Goal: Task Accomplishment & Management: Manage account settings

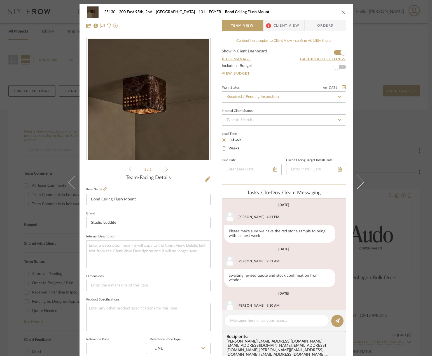
scroll to position [33, 0]
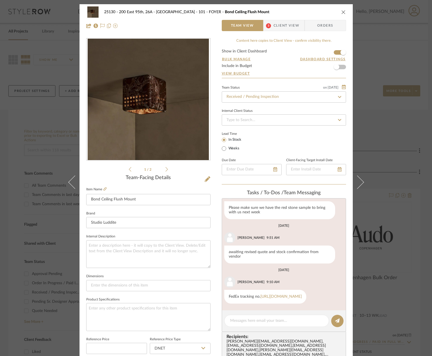
click at [282, 22] on span "Client View" at bounding box center [287, 25] width 26 height 11
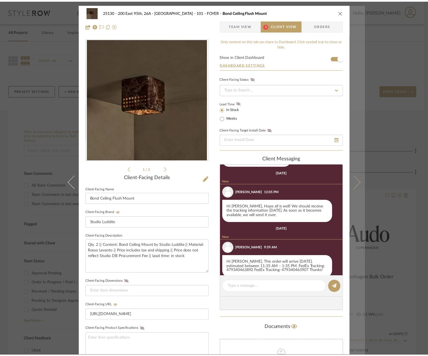
scroll to position [253, 0]
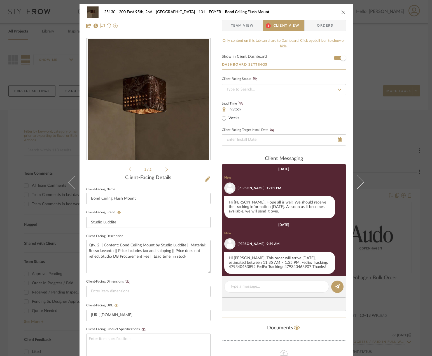
click at [395, 194] on div "25130 - 200 East 95th, 26A - Kosheleva 101 - FOYER Bond Ceiling Flush Mount Tea…" at bounding box center [216, 178] width 432 height 356
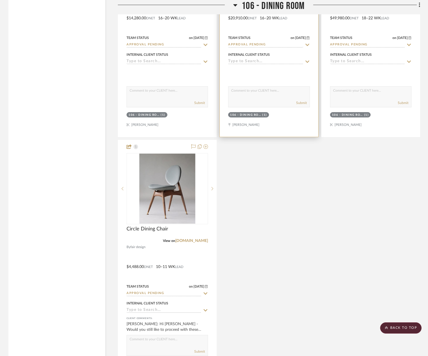
scroll to position [4324, 0]
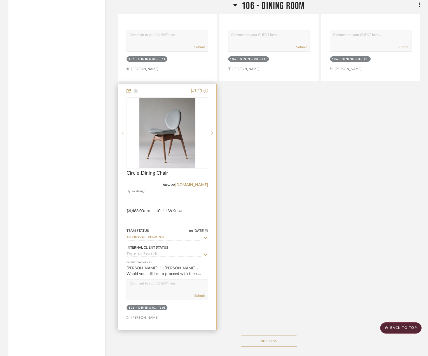
click at [176, 195] on div at bounding box center [167, 206] width 98 height 245
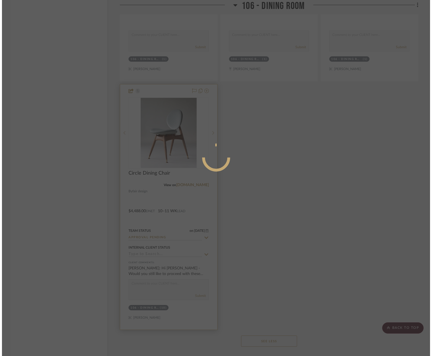
scroll to position [0, 0]
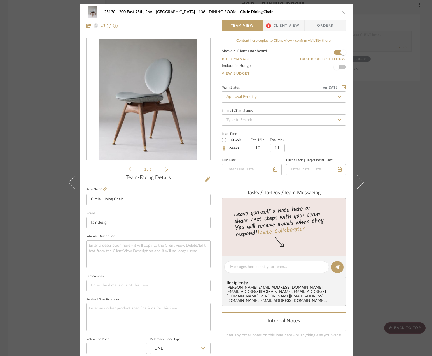
click at [274, 22] on span "Client View" at bounding box center [287, 25] width 26 height 11
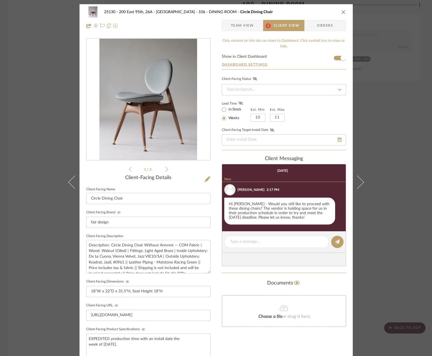
click at [394, 94] on div "25130 - 200 East 95th, 26A - Kosheleva 106 - DINING ROOM Circle Dining Chair Te…" at bounding box center [216, 178] width 432 height 356
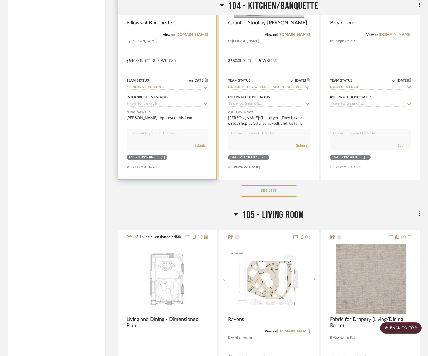
scroll to position [2392, 0]
click at [195, 59] on div at bounding box center [167, 56] width 98 height 245
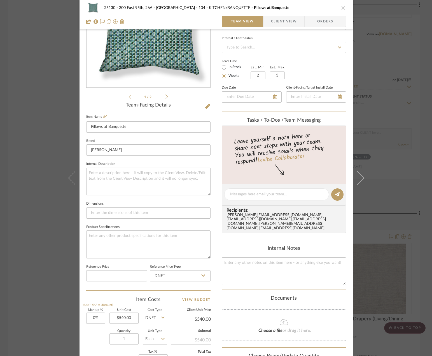
scroll to position [26, 0]
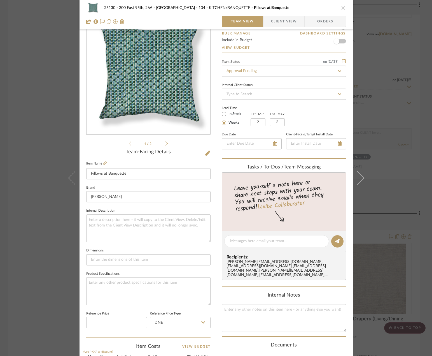
click at [288, 15] on div "25130 - 200 East 95th, 26A - Kosheleva 104 - KITCHEN/BANQUETTE Pillows at Banqu…" at bounding box center [216, 14] width 273 height 29
click at [281, 18] on span "Client View" at bounding box center [284, 21] width 26 height 11
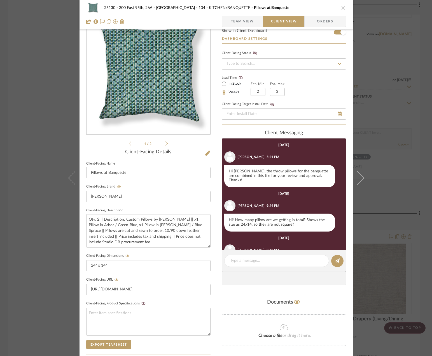
scroll to position [23, 0]
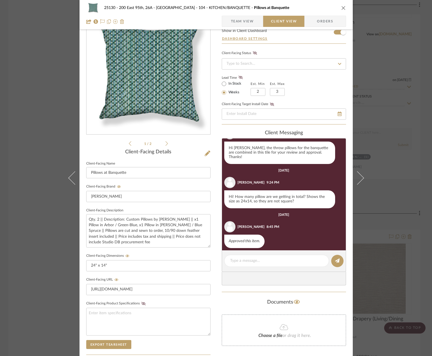
click at [278, 212] on div "[DATE]" at bounding box center [283, 214] width 11 height 4
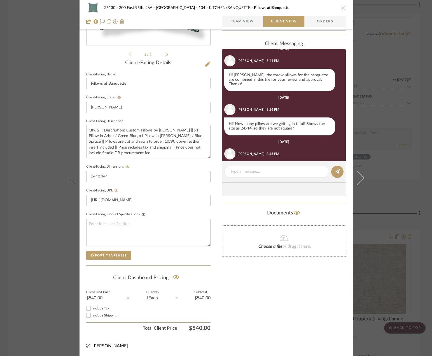
scroll to position [0, 0]
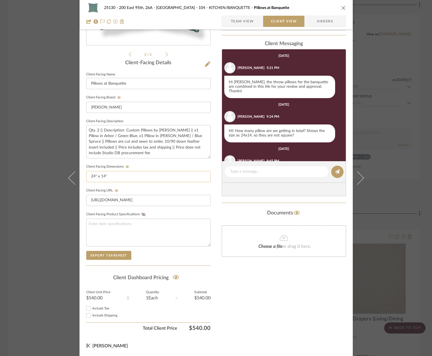
click at [120, 176] on input "24" x 14"" at bounding box center [148, 176] width 124 height 11
click at [134, 134] on textarea "Qty. 2 || Description: Custom Pillows by [PERSON_NAME] || x1 Pillow in Arbor / …" at bounding box center [148, 141] width 124 height 33
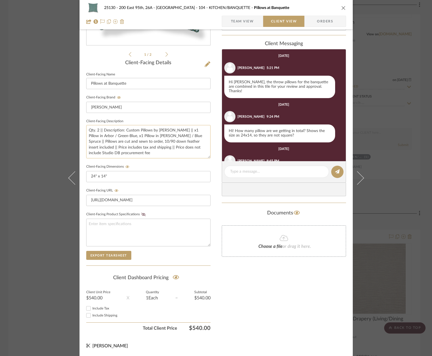
click at [141, 144] on textarea "Qty. 2 || Description: Custom Pillows by [PERSON_NAME] || x1 Pillow in Arbor / …" at bounding box center [148, 141] width 124 height 33
click at [144, 151] on textarea "Qty. 2 || Description: Custom Pillows by [PERSON_NAME] || x1 Pillow in Arbor / …" at bounding box center [148, 141] width 124 height 33
click at [161, 183] on sr-form-field "Client-Facing Dimensions 24" x 14"" at bounding box center [148, 175] width 124 height 24
click at [161, 180] on input "24" x 14"" at bounding box center [148, 176] width 124 height 11
click at [154, 225] on textarea at bounding box center [148, 232] width 124 height 28
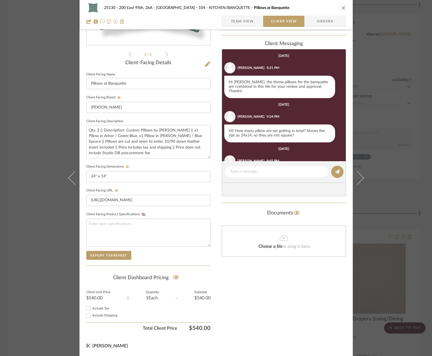
drag, startPoint x: 99, startPoint y: 307, endPoint x: 101, endPoint y: 313, distance: 6.4
click at [99, 308] on span "Include Tax" at bounding box center [100, 307] width 17 height 3
click at [92, 308] on input "Include Tax" at bounding box center [88, 308] width 7 height 7
checkbox input "true"
click at [104, 317] on label "Include Shipping" at bounding box center [151, 315] width 118 height 4
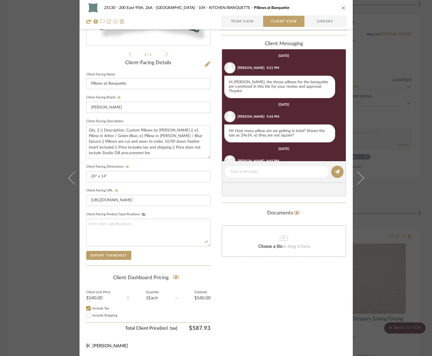
click at [92, 317] on input "Include Shipping" at bounding box center [88, 315] width 7 height 7
checkbox input "true"
click at [246, 22] on span "Team View" at bounding box center [242, 21] width 23 height 11
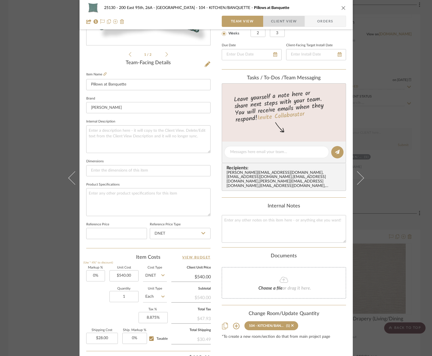
click at [267, 20] on span "button" at bounding box center [267, 21] width 8 height 11
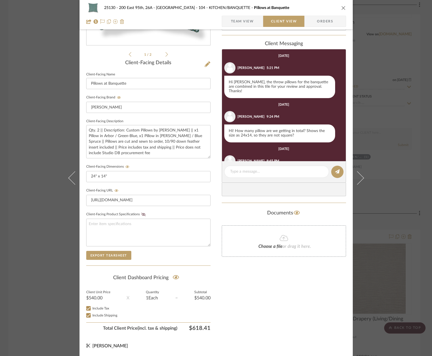
scroll to position [23, 0]
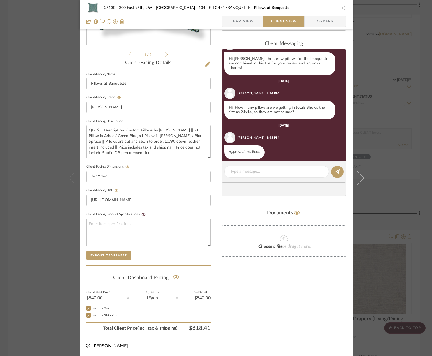
click at [181, 215] on fieldset "Client-Facing Product Specifications" at bounding box center [148, 228] width 124 height 36
click at [186, 236] on textarea at bounding box center [148, 232] width 124 height 28
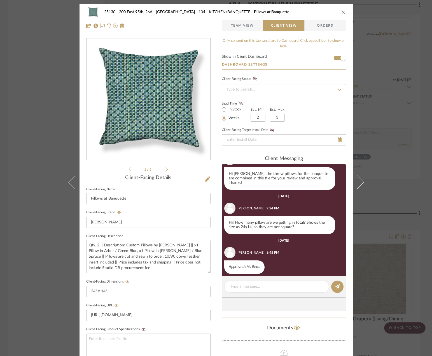
click at [163, 170] on ul "1 / 2" at bounding box center [148, 169] width 39 height 7
click at [165, 171] on icon at bounding box center [166, 169] width 3 height 5
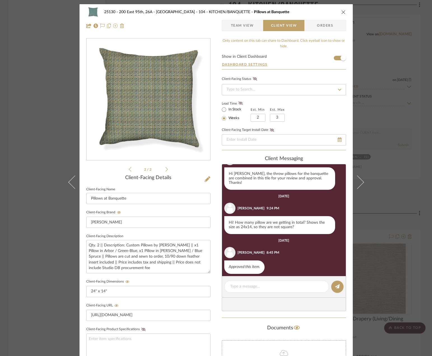
drag, startPoint x: 127, startPoint y: 168, endPoint x: 158, endPoint y: 160, distance: 31.2
click at [129, 168] on icon at bounding box center [130, 169] width 3 height 5
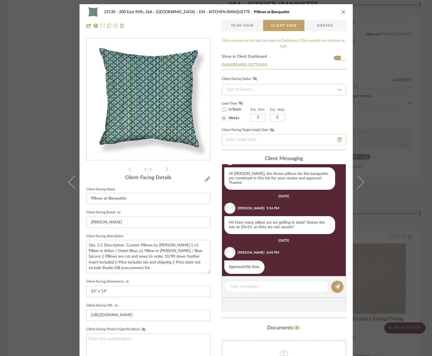
click at [416, 110] on div "25130 - 200 East 95th, 26A - Kosheleva 104 - KITCHEN/BANQUETTE Pillows at Banqu…" at bounding box center [216, 178] width 432 height 356
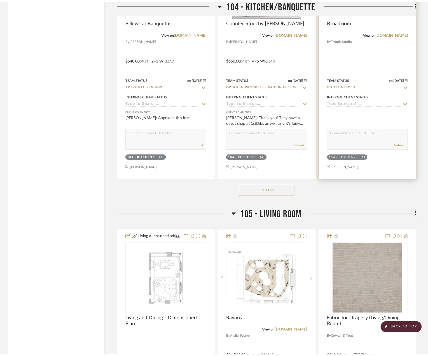
scroll to position [2392, 0]
